Goal: Information Seeking & Learning: Learn about a topic

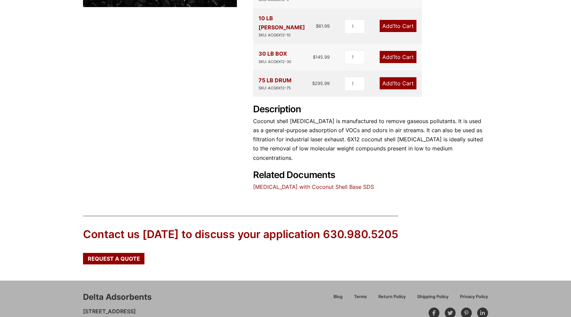
scroll to position [256, 0]
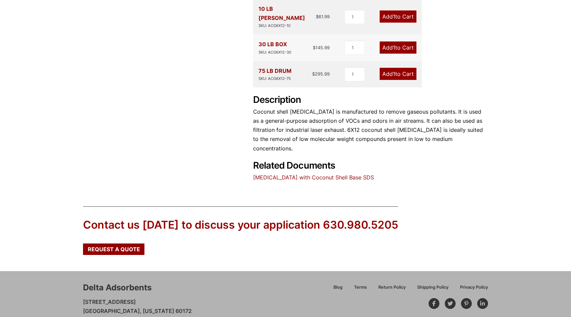
click at [332, 174] on link "Activated Carbon with Coconut Shell Base SDS" at bounding box center [313, 177] width 121 height 7
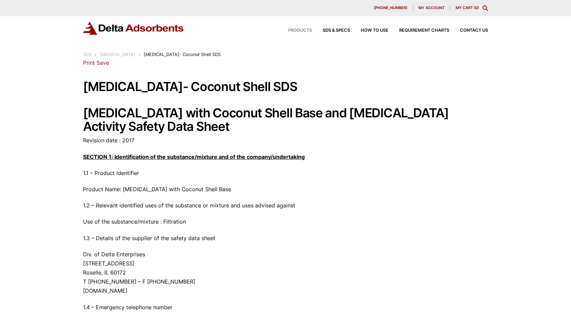
click at [300, 28] on span "Products" at bounding box center [300, 30] width 24 height 4
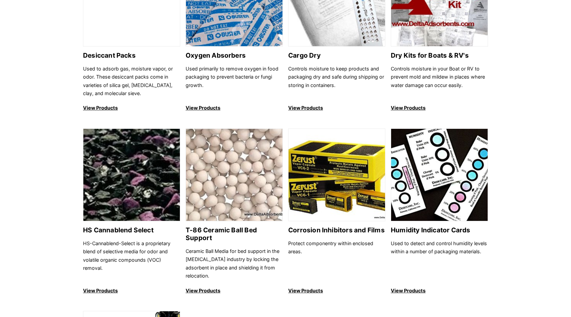
scroll to position [507, 0]
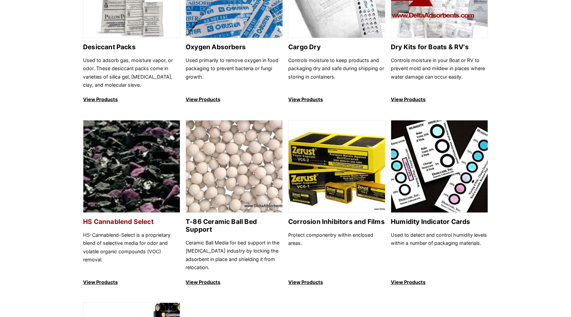
click at [116, 235] on p "HS-Cannablend-Select is a proprietary blend of selective media for odor and vol…" at bounding box center [131, 251] width 97 height 41
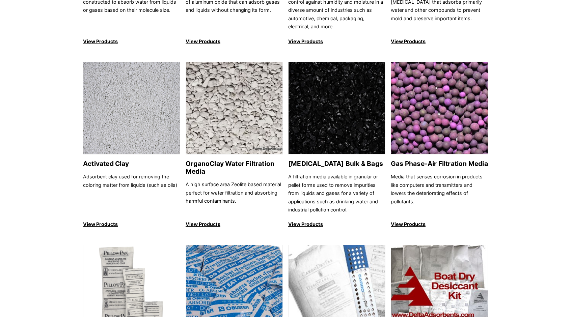
scroll to position [203, 0]
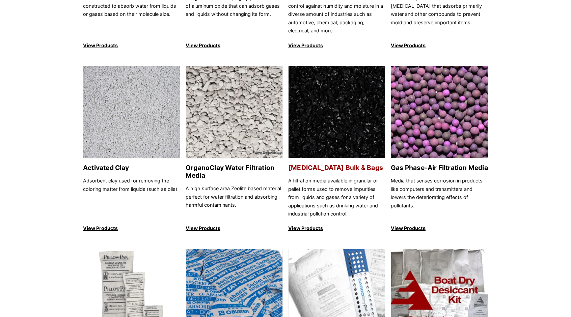
click at [336, 167] on h2 "Activated Carbon Bulk & Bags" at bounding box center [336, 168] width 97 height 8
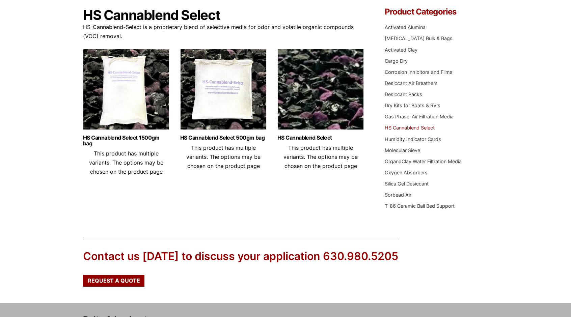
scroll to position [22, 0]
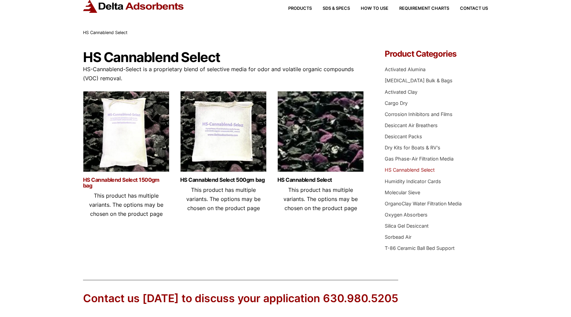
click at [137, 178] on link "HS Cannablend Select 1500gm bag" at bounding box center [126, 182] width 86 height 11
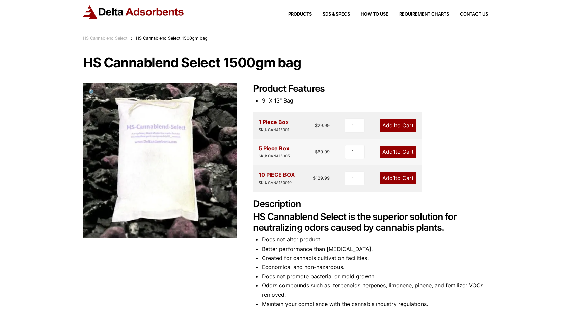
scroll to position [34, 0]
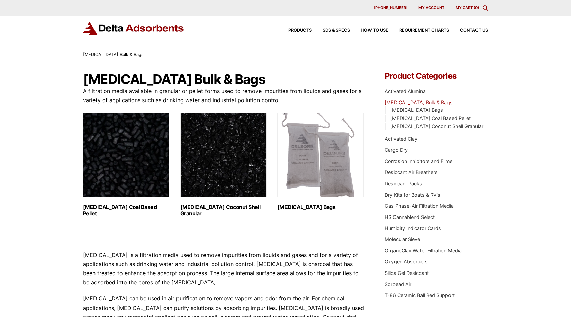
click at [239, 140] on img "Visit product category Activated Carbon Coconut Shell Granular" at bounding box center [223, 155] width 86 height 84
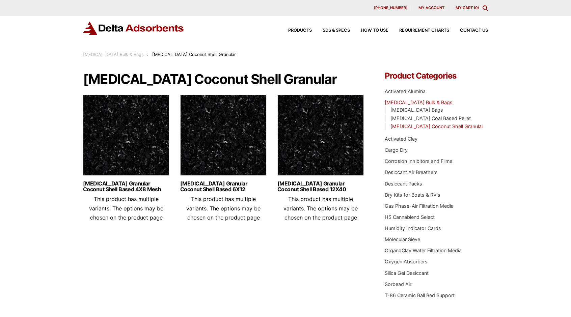
click at [309, 138] on img at bounding box center [321, 137] width 86 height 84
click at [113, 141] on img at bounding box center [126, 137] width 86 height 84
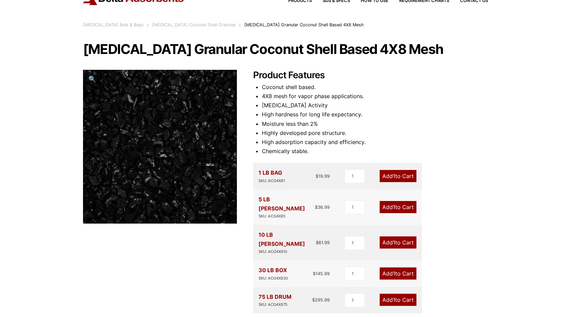
scroll to position [29, 0]
